Goal: Information Seeking & Learning: Find specific fact

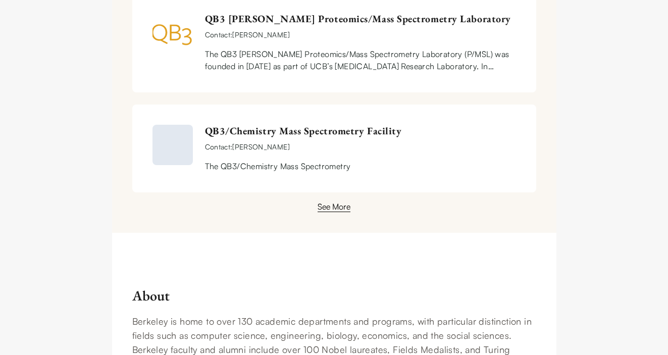
scroll to position [1031, 0]
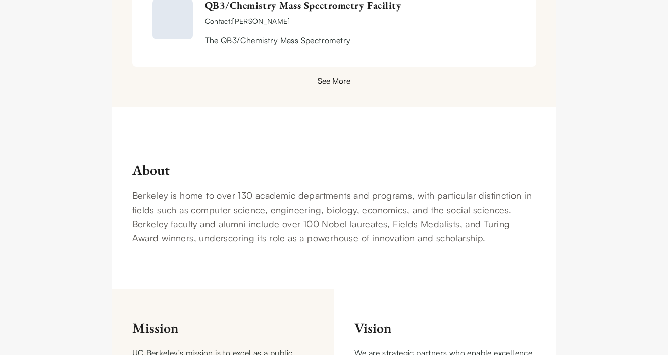
click at [333, 86] on div "See More" at bounding box center [334, 81] width 33 height 12
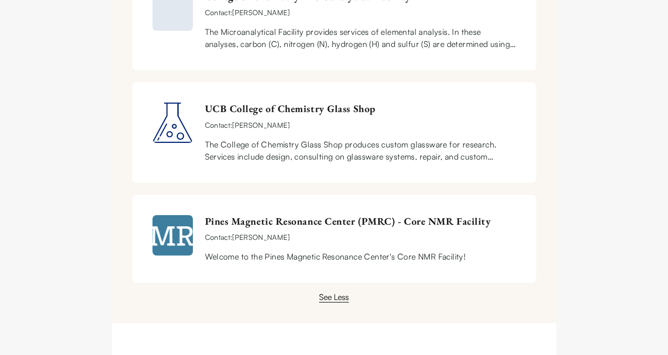
scroll to position [2380, 0]
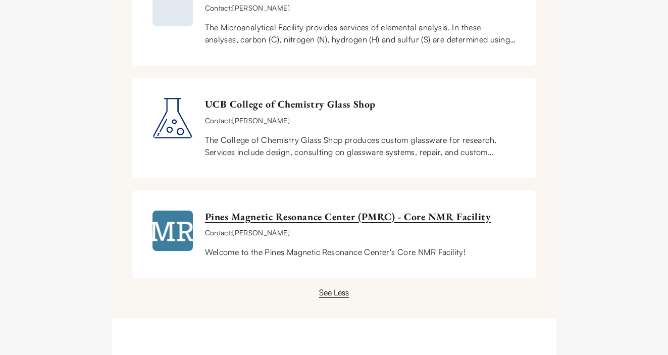
click at [273, 211] on link "Pines Magnetic Resonance Center (PMRC) - Core NMR Facility" at bounding box center [360, 217] width 311 height 13
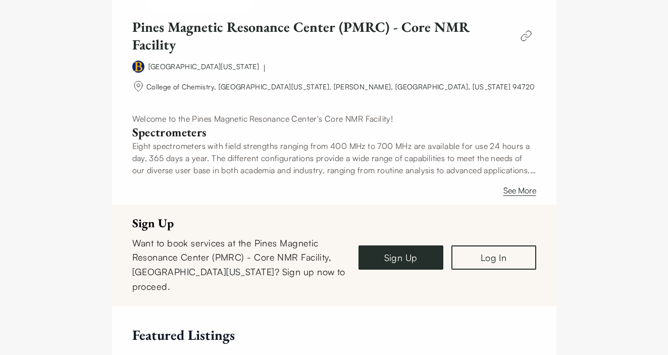
scroll to position [303, 0]
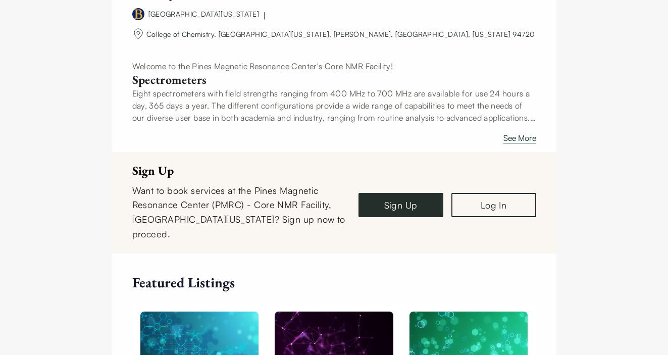
click at [520, 136] on button "See More" at bounding box center [520, 140] width 33 height 16
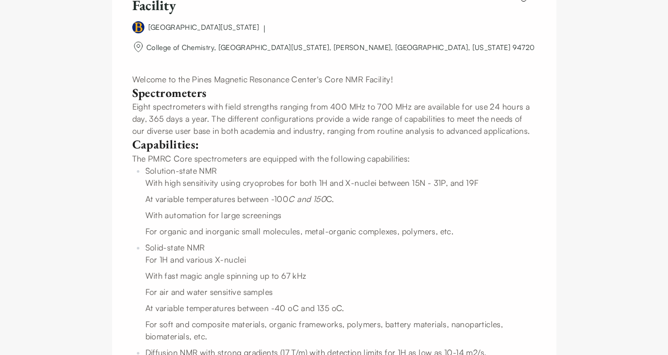
scroll to position [97, 0]
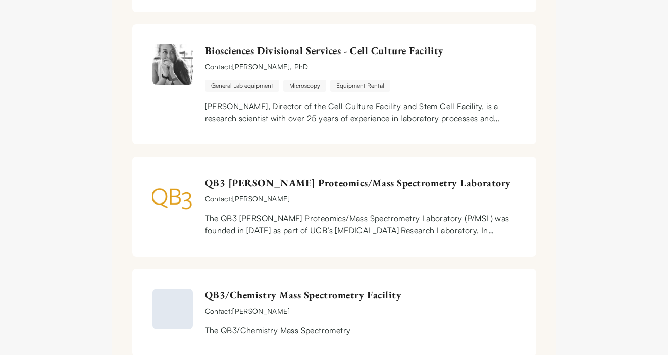
scroll to position [792, 0]
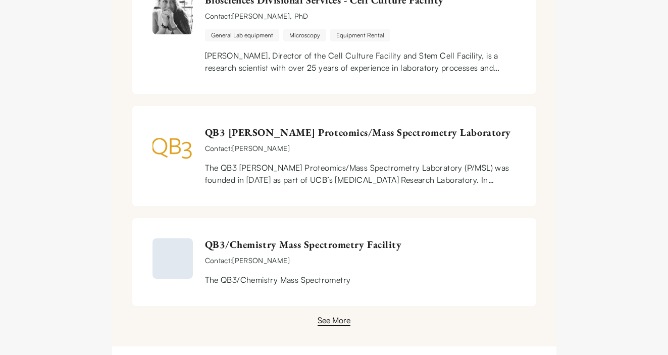
click at [332, 322] on div "See More" at bounding box center [334, 320] width 33 height 12
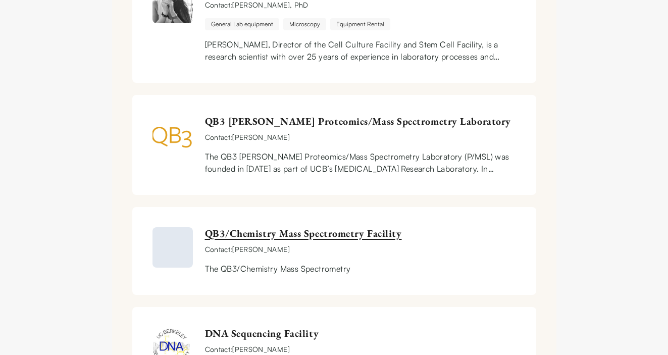
scroll to position [866, 0]
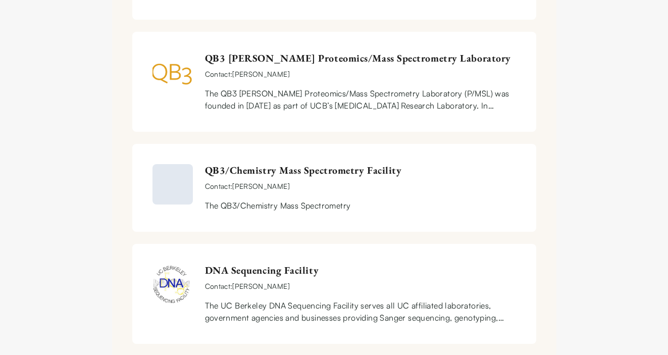
click at [340, 97] on div "The QB3 [PERSON_NAME] Proteomics/Mass Spectrometry Laboratory (P/MSL) was found…" at bounding box center [360, 99] width 311 height 24
click at [351, 59] on link "QB3 [PERSON_NAME] Proteomics/Mass Spectrometry Laboratory" at bounding box center [360, 58] width 311 height 13
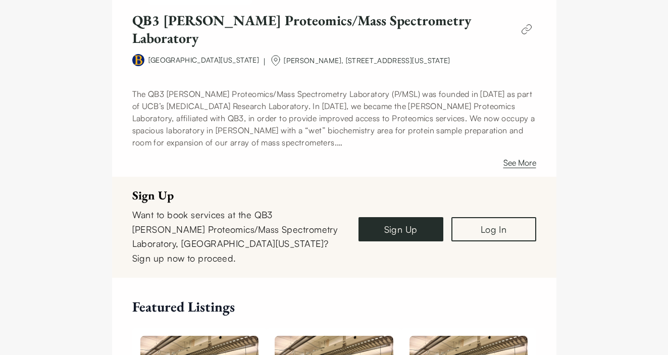
scroll to position [265, 0]
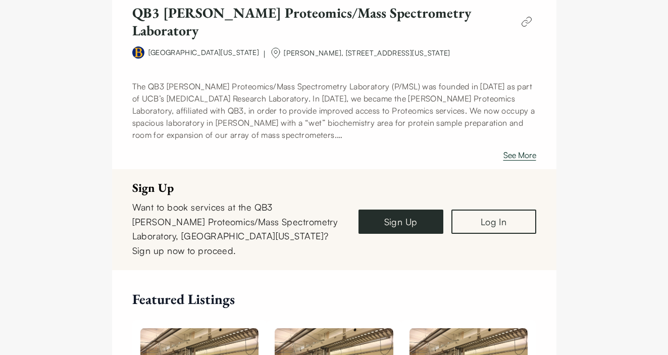
click at [521, 152] on button "See More" at bounding box center [520, 157] width 33 height 16
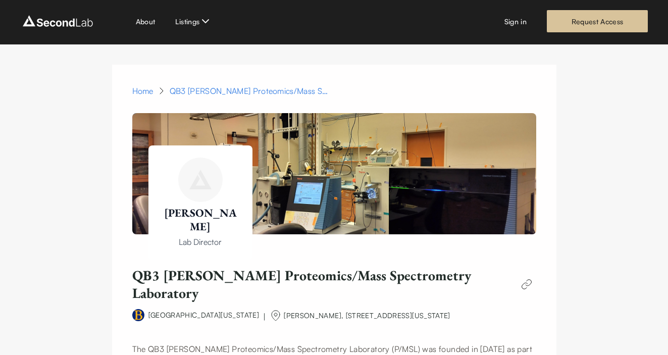
scroll to position [0, 0]
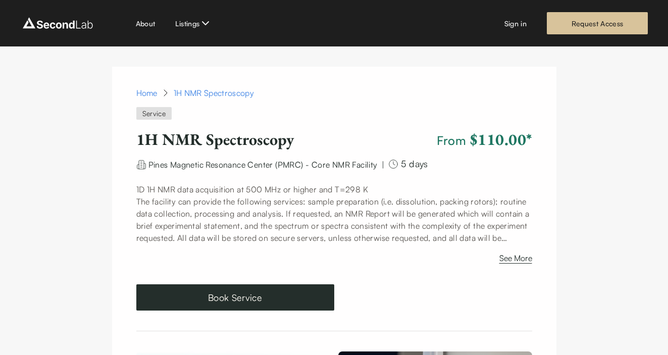
click at [325, 232] on p "The facility can provide the following services: sample preparation (i.e. disso…" at bounding box center [334, 220] width 396 height 49
click at [518, 259] on button "See More" at bounding box center [516, 260] width 33 height 16
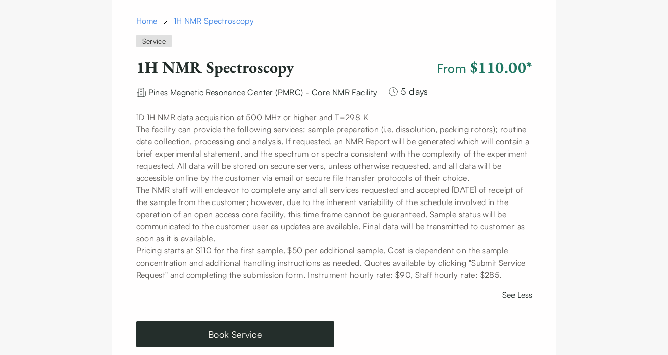
scroll to position [77, 0]
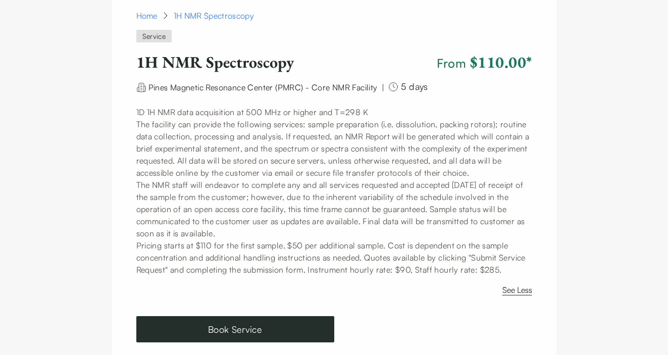
click at [259, 213] on p "The NMR staff will endeavor to complete any and all services requested and acce…" at bounding box center [334, 209] width 396 height 61
click at [226, 210] on p "The NMR staff will endeavor to complete any and all services requested and acce…" at bounding box center [334, 209] width 396 height 61
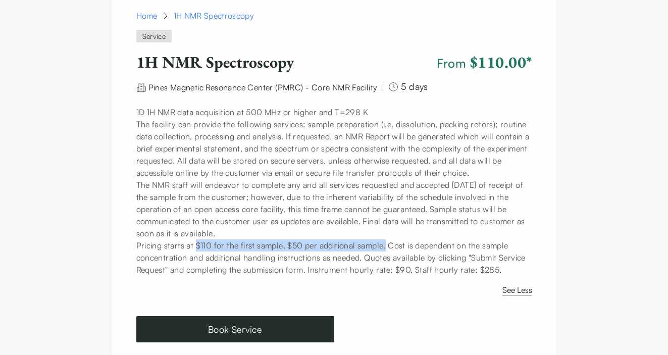
drag, startPoint x: 196, startPoint y: 246, endPoint x: 390, endPoint y: 244, distance: 194.0
click at [390, 244] on p "Pricing starts at $110 for the first sample. $50 per additional sample. Cost is…" at bounding box center [334, 258] width 396 height 36
copy p "$110 for the first sample. $50 per additional sample."
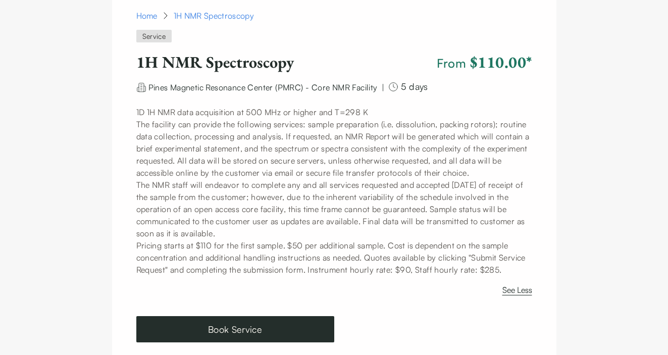
click at [361, 178] on p "The facility can provide the following services: sample preparation (i.e. disso…" at bounding box center [334, 148] width 396 height 61
click at [303, 184] on p "The NMR staff will endeavor to complete any and all services requested and acce…" at bounding box center [334, 209] width 396 height 61
click at [264, 187] on p "The NMR staff will endeavor to complete any and all services requested and acce…" at bounding box center [334, 209] width 396 height 61
drag, startPoint x: 448, startPoint y: 269, endPoint x: 448, endPoint y: 276, distance: 7.1
click at [448, 276] on p "Pricing starts at $110 for the first sample. $50 per additional sample. Cost is…" at bounding box center [334, 258] width 396 height 36
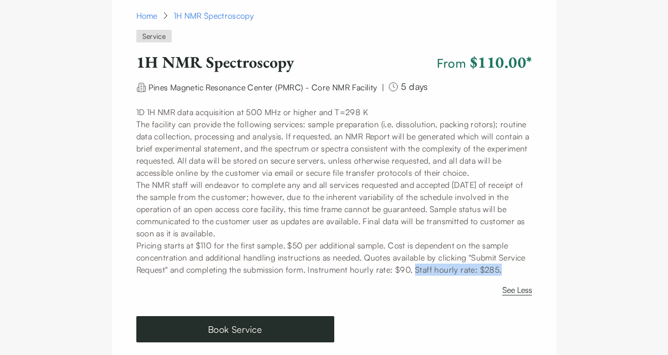
copy p "Staff hourly rate: $285."
